Goal: Task Accomplishment & Management: Manage account settings

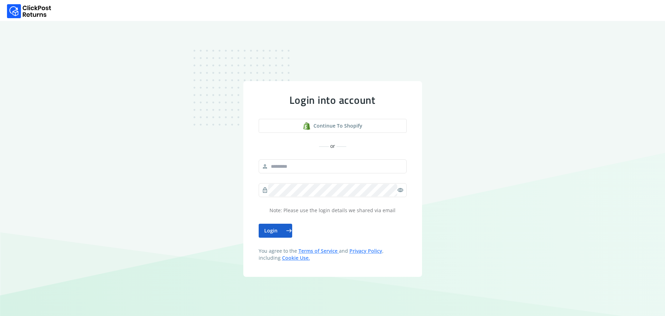
click at [275, 231] on button "Login east" at bounding box center [276, 231] width 34 height 14
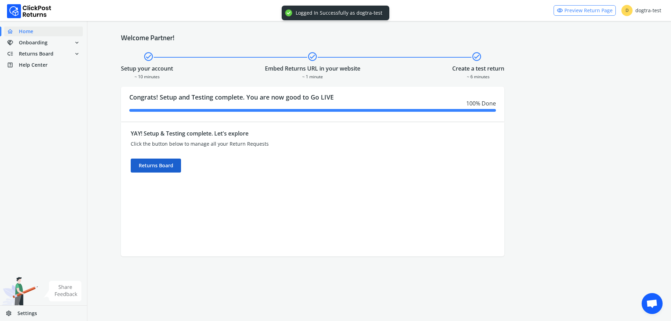
click at [149, 166] on div "Returns Board" at bounding box center [156, 166] width 50 height 14
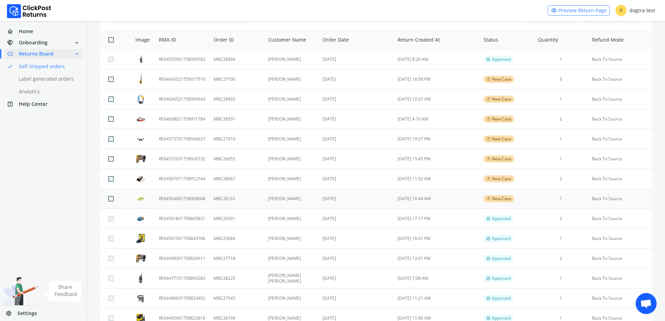
scroll to position [70, 0]
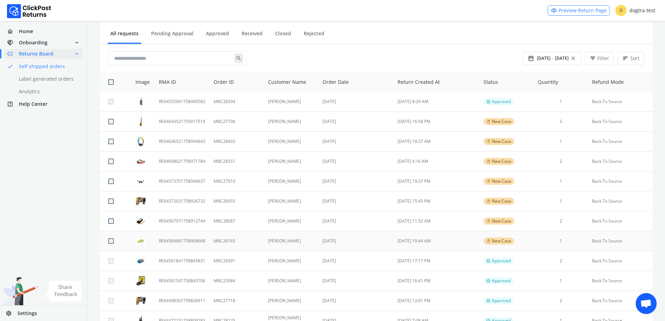
click at [366, 236] on td "[DATE]" at bounding box center [356, 241] width 75 height 20
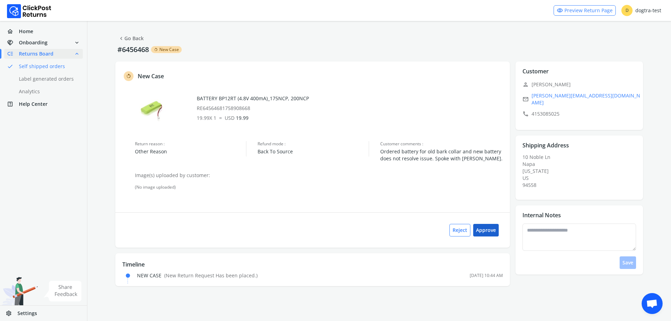
click at [486, 228] on button "Approve" at bounding box center [485, 230] width 25 height 13
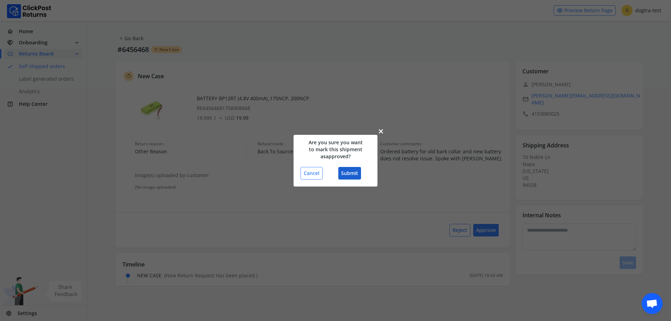
click at [347, 173] on button "Submit" at bounding box center [349, 173] width 23 height 13
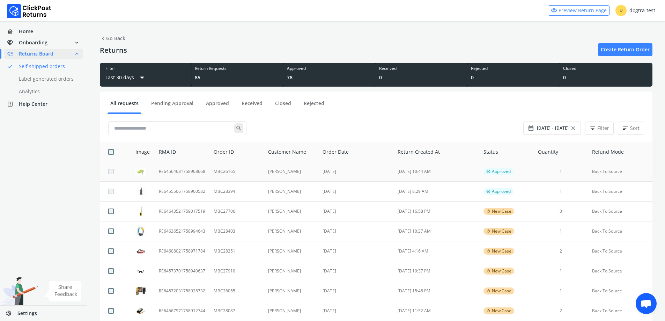
click at [383, 172] on td "[DATE]" at bounding box center [356, 172] width 75 height 20
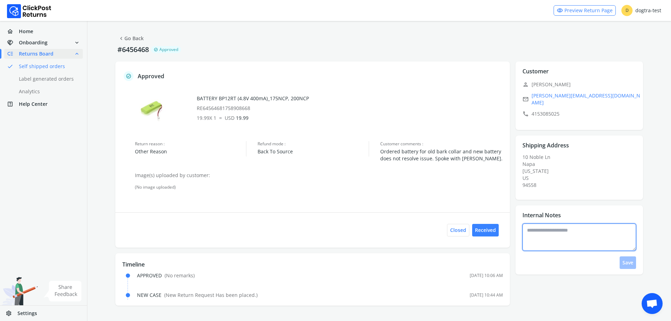
click at [559, 234] on textarea at bounding box center [579, 237] width 114 height 27
type textarea "**********"
click at [623, 261] on button "Save" at bounding box center [627, 262] width 16 height 13
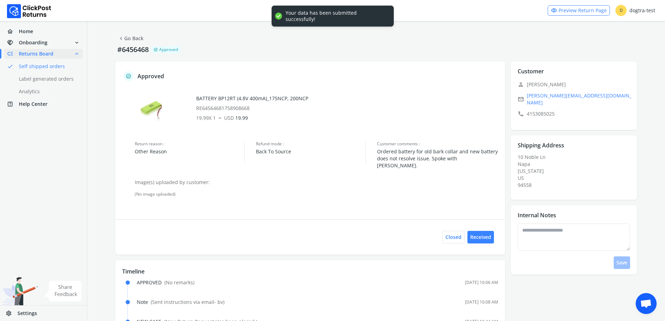
click at [136, 44] on button "chevron_left Go Back" at bounding box center [130, 38] width 31 height 13
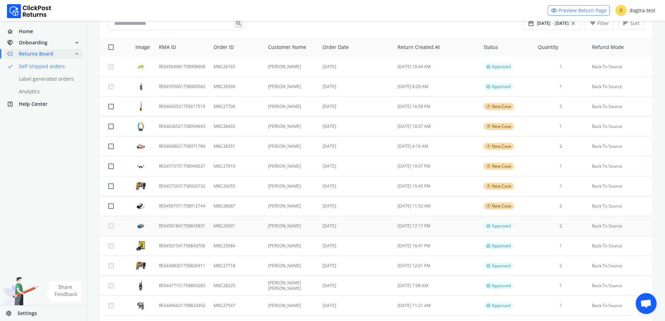
scroll to position [140, 0]
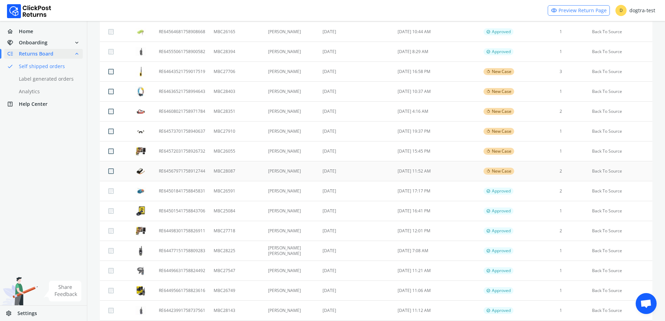
click at [355, 168] on td "[DATE]" at bounding box center [356, 171] width 75 height 20
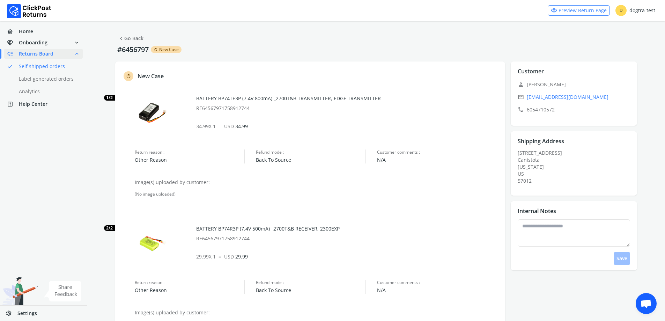
click at [518, 160] on div "Canistota" at bounding box center [576, 159] width 117 height 7
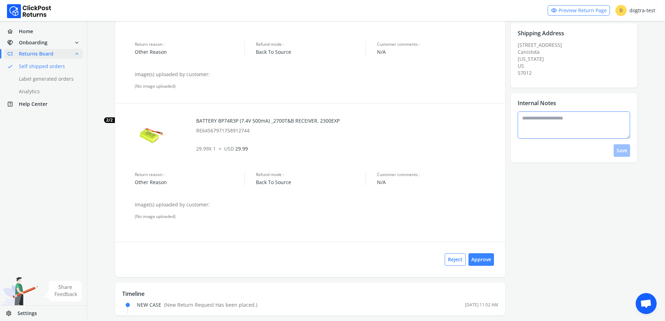
scroll to position [114, 0]
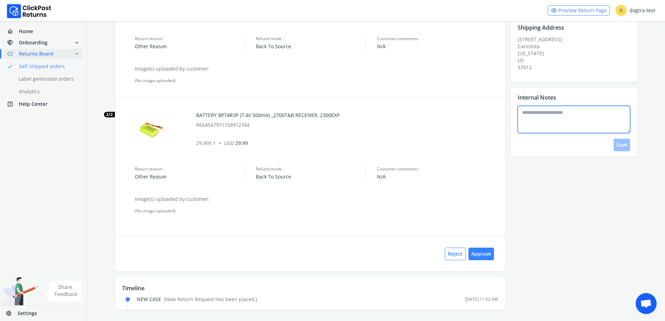
click at [540, 118] on textarea at bounding box center [574, 119] width 112 height 27
type textarea "*"
type textarea "**********"
click at [623, 146] on button "Save" at bounding box center [622, 145] width 16 height 13
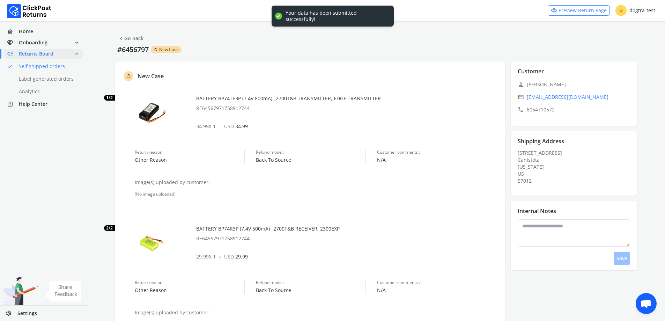
click at [128, 41] on link "chevron_left Go Back" at bounding box center [130, 39] width 25 height 10
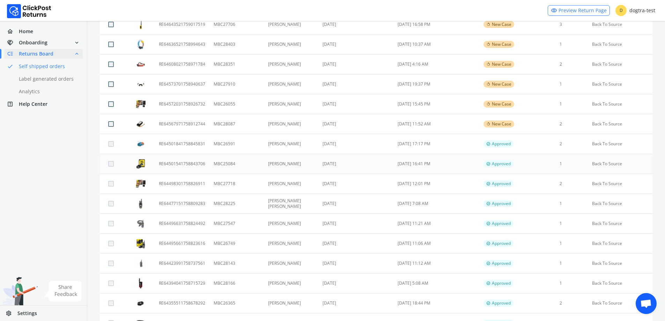
scroll to position [175, 0]
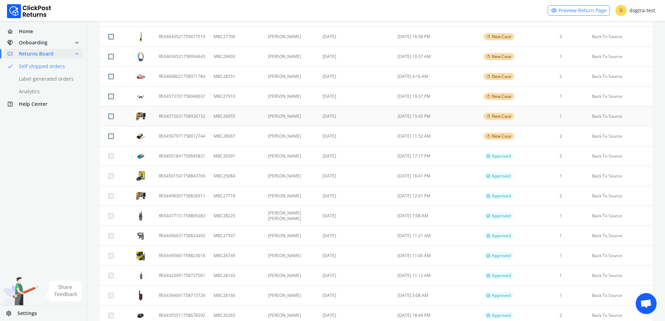
click at [353, 120] on td "[DATE]" at bounding box center [356, 117] width 75 height 20
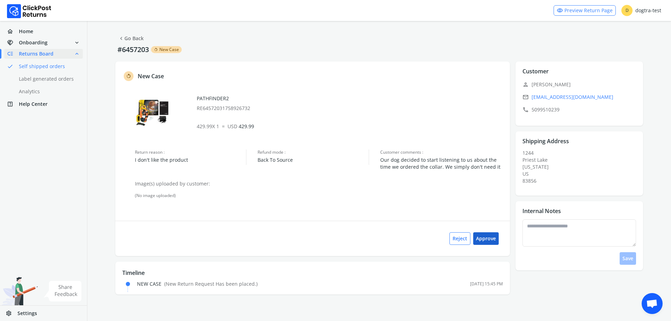
click at [490, 238] on button "Approve" at bounding box center [485, 238] width 25 height 13
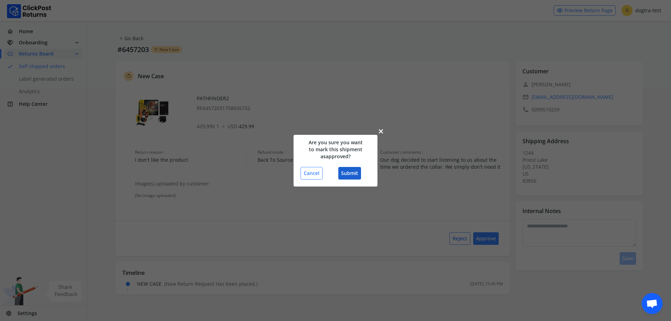
click at [352, 174] on button "Submit" at bounding box center [349, 173] width 23 height 13
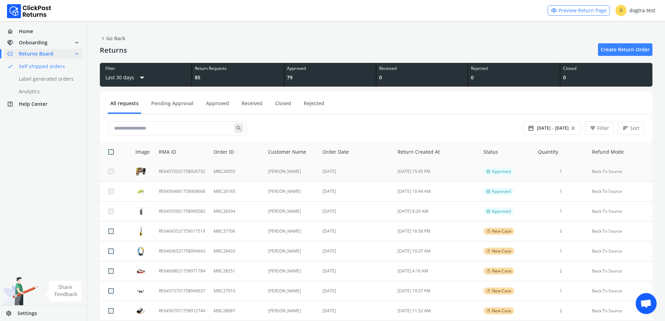
click at [256, 173] on td "MBC26055" at bounding box center [237, 172] width 54 height 20
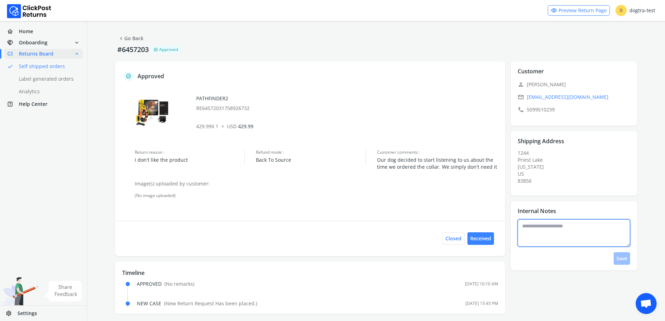
click at [535, 228] on textarea at bounding box center [574, 232] width 112 height 27
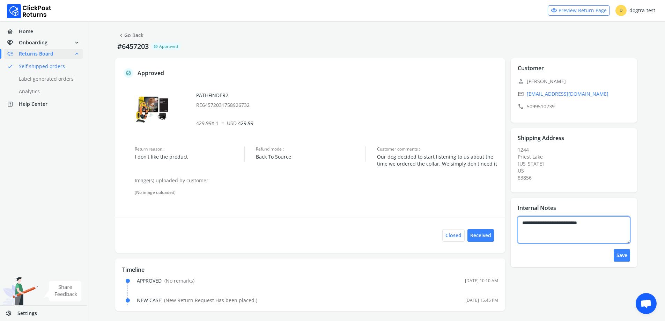
scroll to position [4, 0]
type textarea "**********"
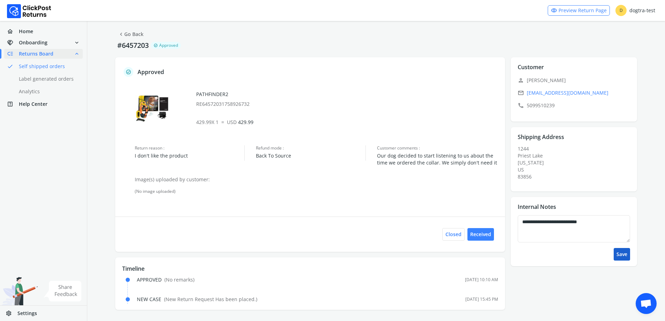
click at [626, 256] on button "Save" at bounding box center [622, 254] width 16 height 13
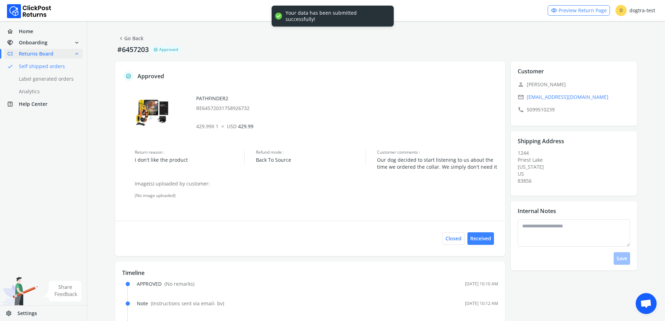
click at [121, 40] on span "chevron_left" at bounding box center [121, 39] width 6 height 10
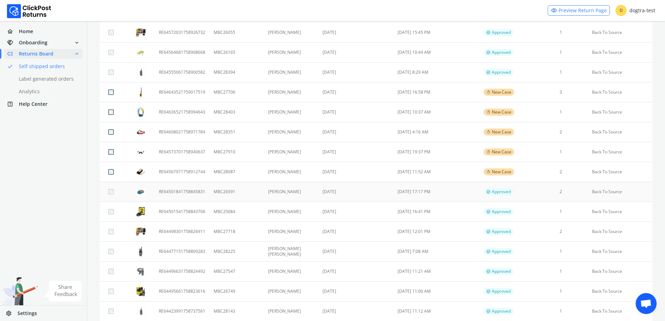
scroll to position [140, 0]
click at [296, 147] on td "[PERSON_NAME]" at bounding box center [291, 151] width 55 height 20
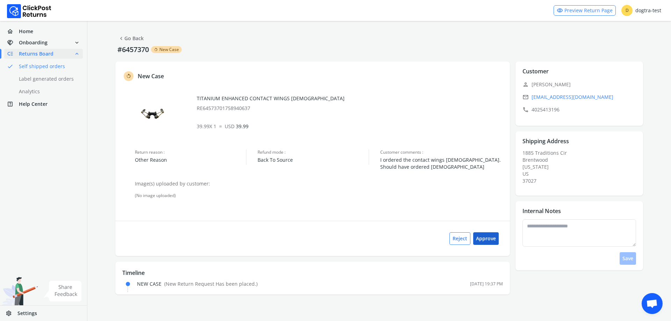
click at [484, 238] on button "Approve" at bounding box center [485, 238] width 25 height 13
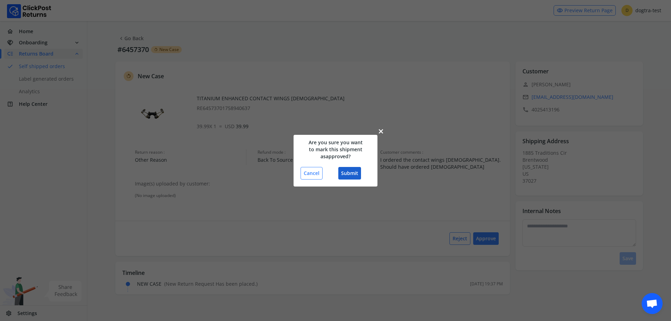
click at [352, 176] on button "Submit" at bounding box center [349, 173] width 23 height 13
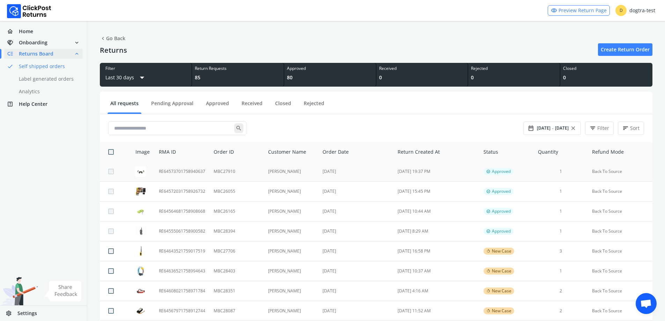
click at [261, 169] on td "MBC27910" at bounding box center [237, 172] width 54 height 20
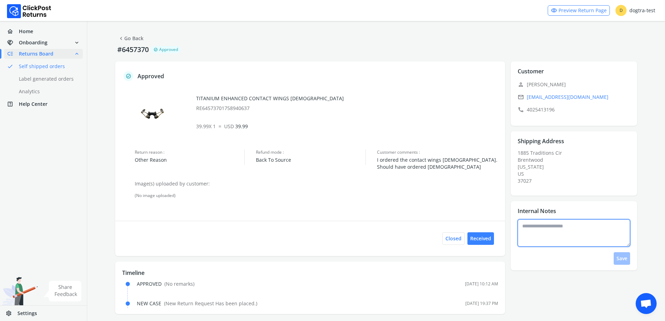
click at [546, 232] on textarea at bounding box center [574, 232] width 112 height 27
type textarea "**********"
click at [618, 261] on button "Save" at bounding box center [622, 258] width 16 height 13
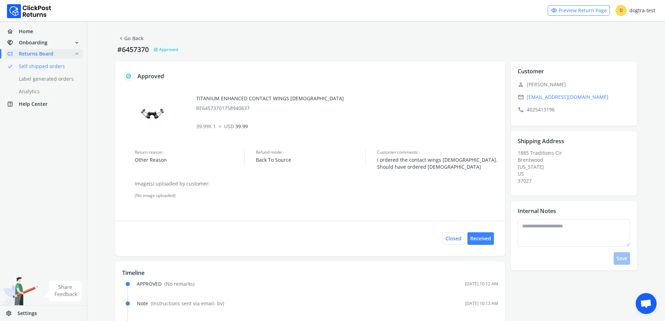
click at [137, 38] on link "chevron_left Go Back" at bounding box center [130, 39] width 25 height 10
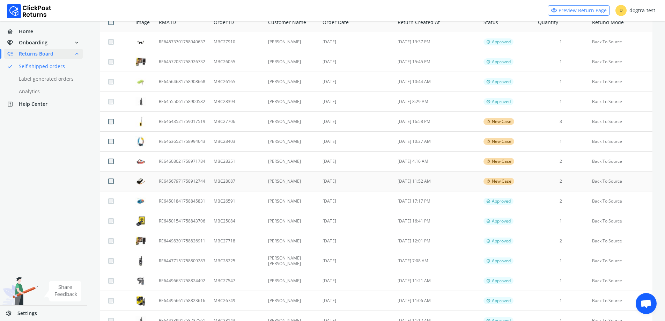
scroll to position [140, 0]
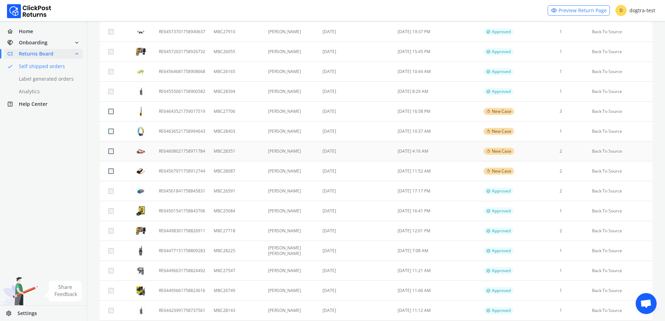
click at [435, 154] on td "[DATE] 4:16 AM" at bounding box center [437, 151] width 86 height 20
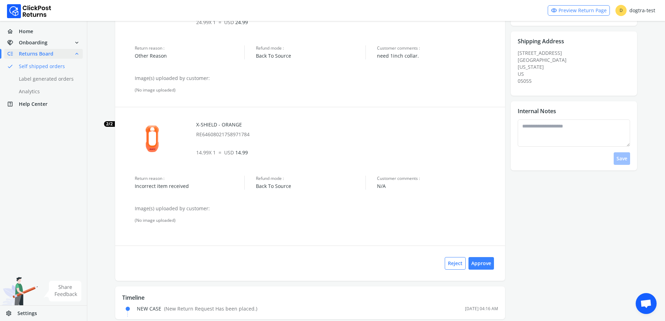
scroll to position [114, 0]
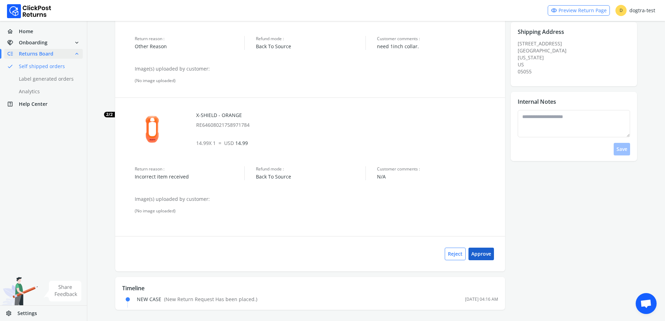
click at [482, 258] on button "Approve" at bounding box center [481, 254] width 25 height 13
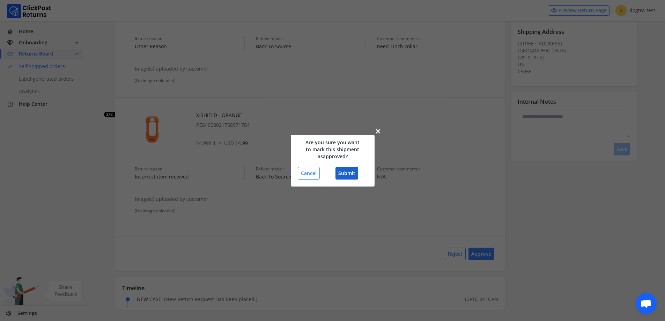
click at [348, 172] on button "Submit" at bounding box center [347, 173] width 23 height 13
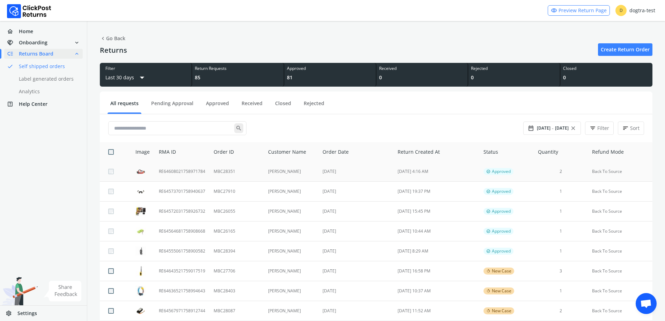
click at [313, 168] on td "[PERSON_NAME]" at bounding box center [291, 172] width 55 height 20
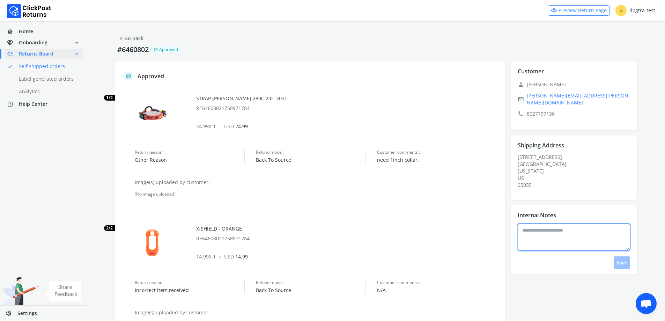
click at [520, 228] on textarea at bounding box center [574, 237] width 112 height 27
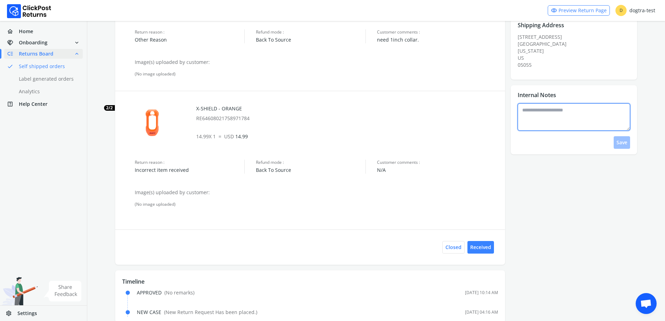
scroll to position [133, 0]
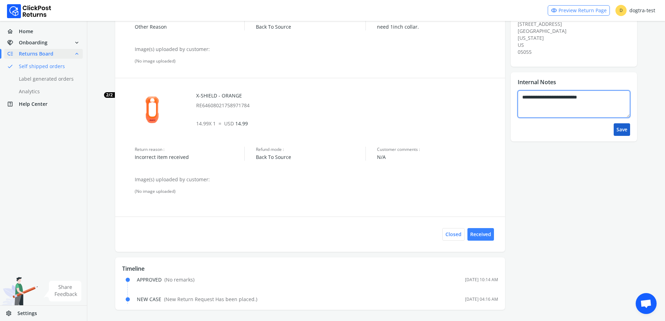
type textarea "**********"
click at [620, 123] on button "Save" at bounding box center [622, 129] width 16 height 13
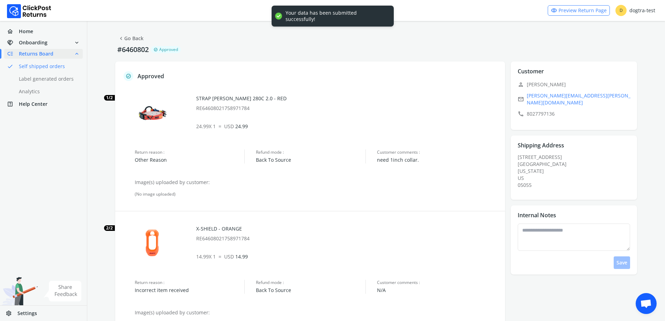
click at [133, 34] on link "chevron_left Go Back" at bounding box center [130, 39] width 25 height 10
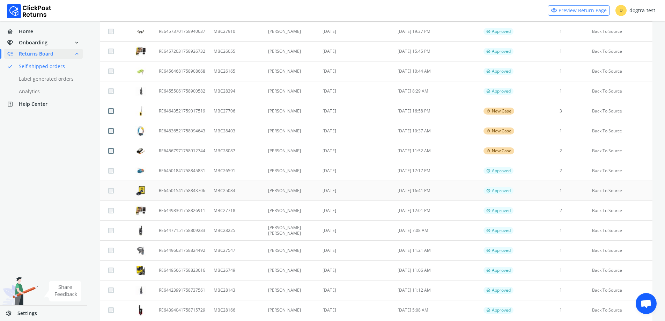
scroll to position [175, 0]
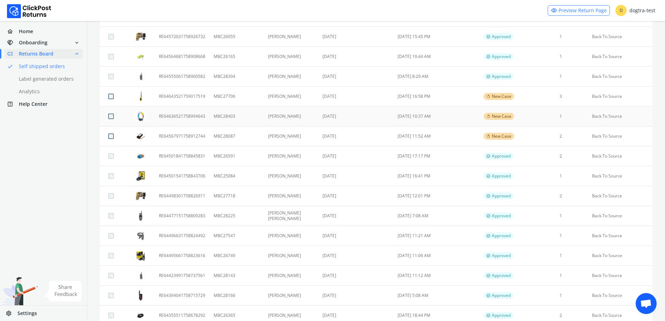
click at [432, 119] on td "[DATE] 10:37 AM" at bounding box center [437, 117] width 86 height 20
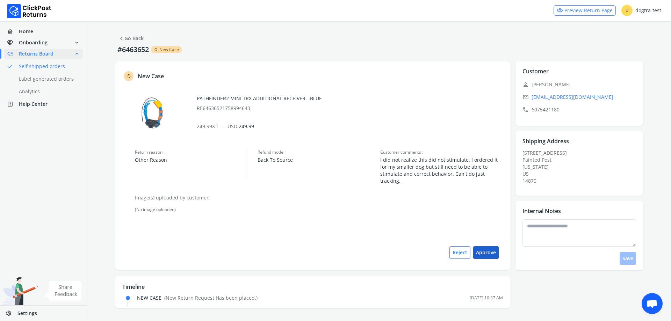
click at [488, 246] on button "Approve" at bounding box center [485, 252] width 25 height 13
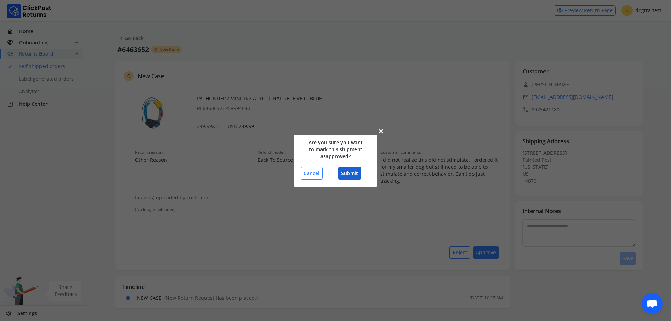
click at [355, 174] on button "Submit" at bounding box center [349, 173] width 23 height 13
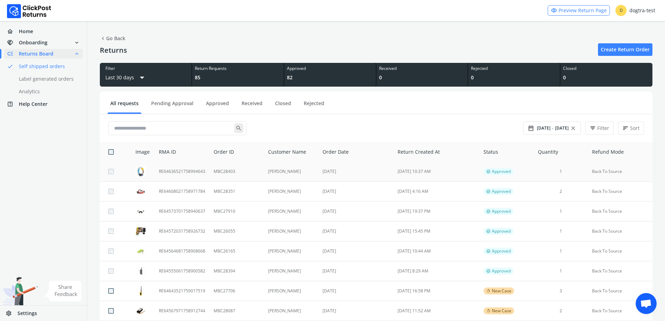
click at [236, 170] on td "MBC28403" at bounding box center [237, 172] width 54 height 20
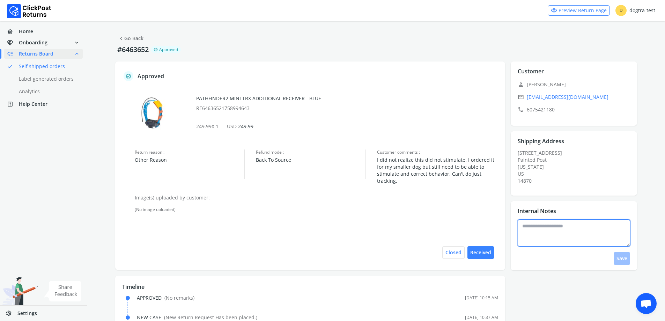
drag, startPoint x: 559, startPoint y: 231, endPoint x: 549, endPoint y: 222, distance: 13.6
click at [559, 231] on textarea at bounding box center [574, 232] width 112 height 27
type textarea "*"
type textarea "**********"
click at [623, 256] on button "Save" at bounding box center [622, 258] width 16 height 13
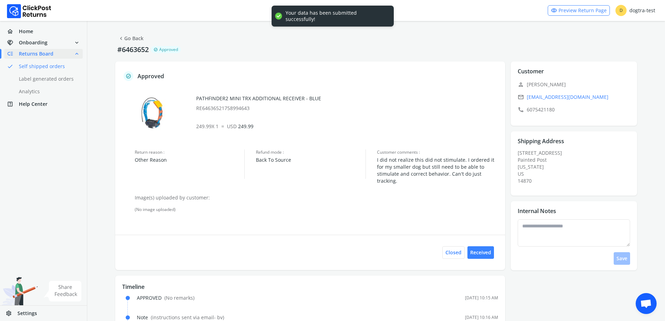
click at [122, 40] on span "chevron_left" at bounding box center [121, 39] width 6 height 10
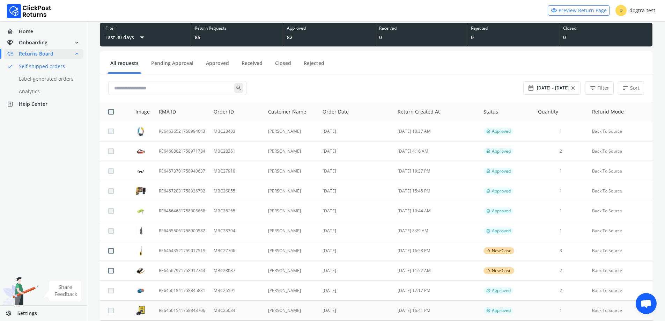
scroll to position [140, 0]
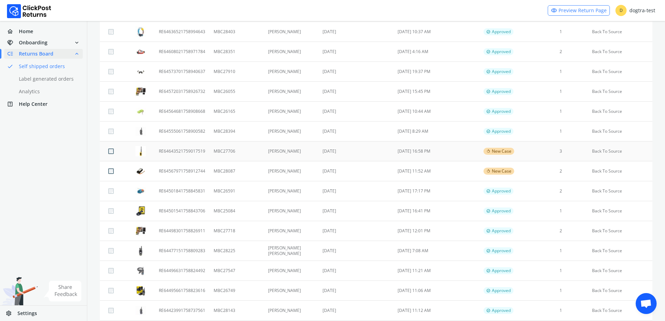
click at [351, 148] on td "[DATE]" at bounding box center [356, 151] width 75 height 20
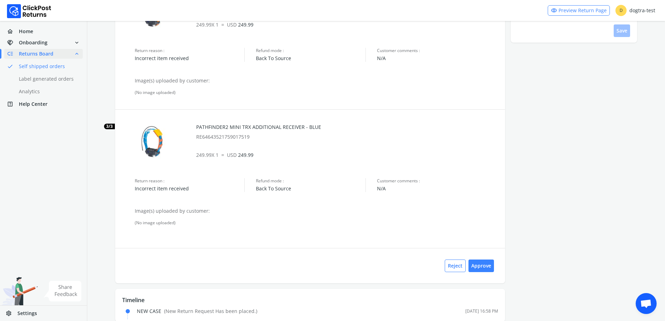
scroll to position [244, 0]
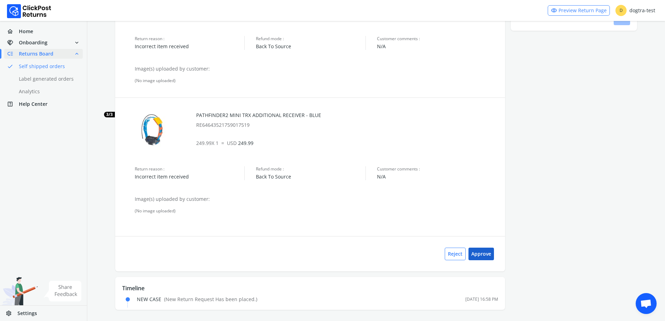
click at [489, 255] on button "Approve" at bounding box center [481, 254] width 25 height 13
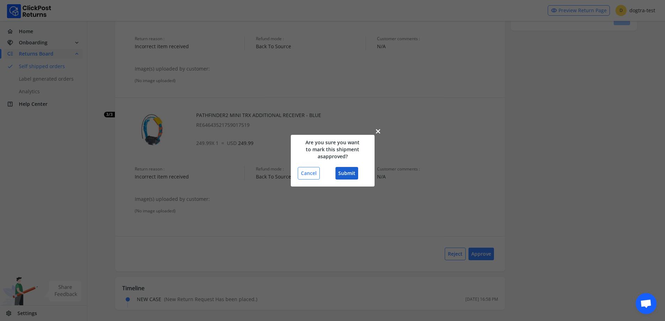
click at [337, 168] on button "Submit" at bounding box center [347, 173] width 23 height 13
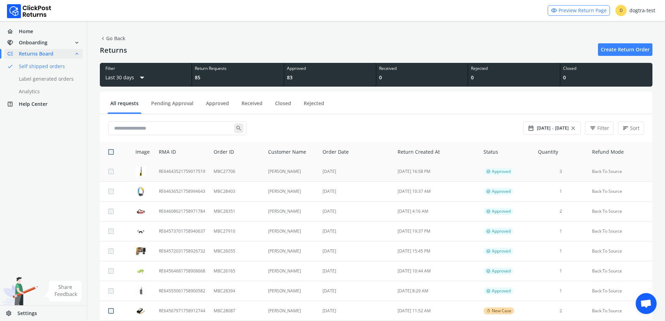
click at [289, 174] on td "[PERSON_NAME]" at bounding box center [291, 172] width 55 height 20
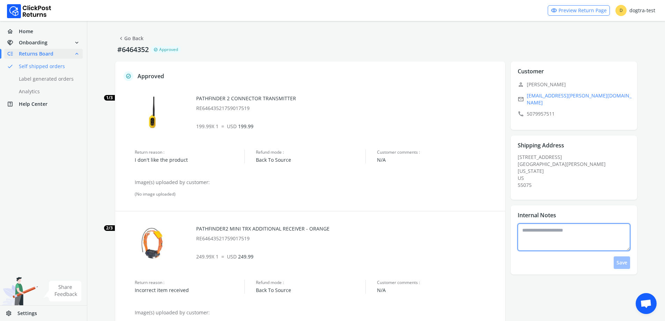
click at [560, 230] on textarea at bounding box center [574, 237] width 112 height 27
type textarea "*"
type textarea "**********"
click at [612, 257] on div "**********" at bounding box center [576, 246] width 117 height 45
click at [615, 257] on button "Save" at bounding box center [622, 262] width 16 height 13
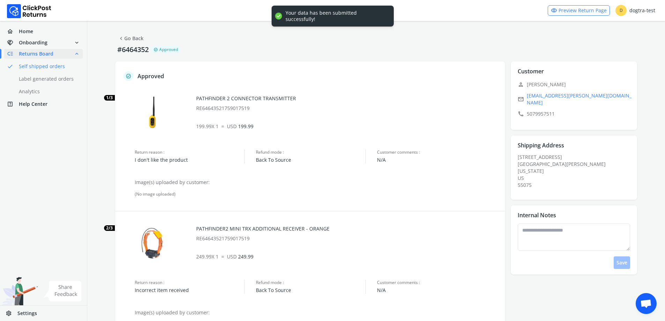
click at [132, 39] on link "chevron_left Go Back" at bounding box center [130, 39] width 25 height 10
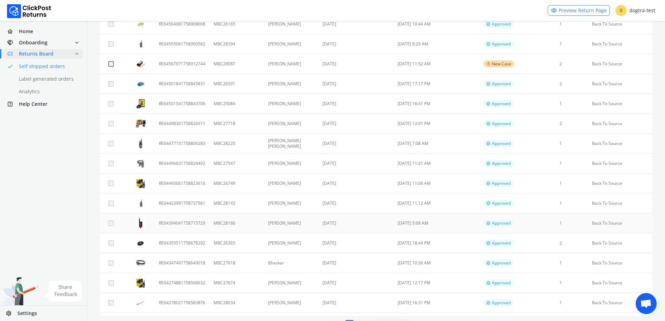
scroll to position [271, 0]
